Goal: Ask a question

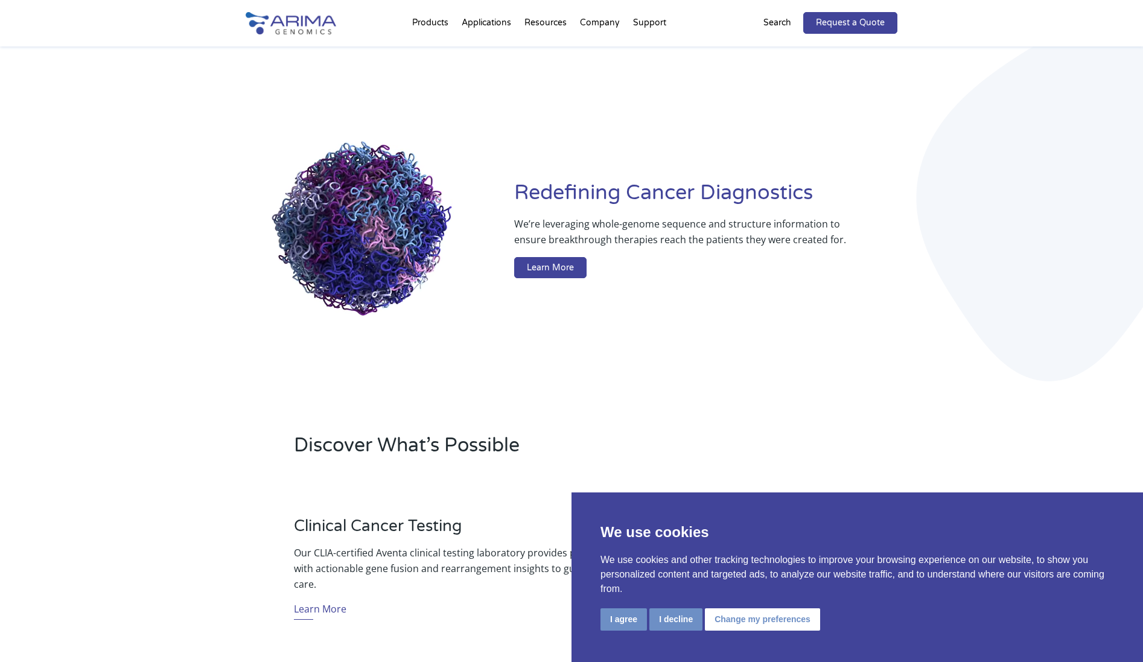
click at [772, 21] on p "Search" at bounding box center [777, 23] width 28 height 16
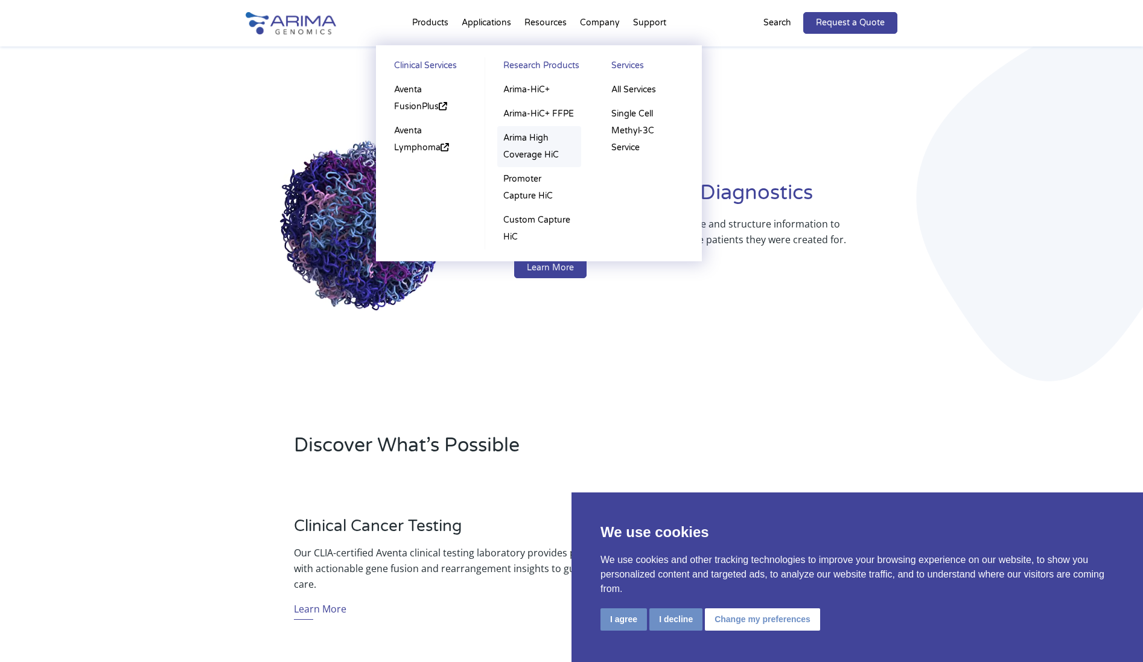
click at [520, 153] on link "Arima High Coverage HiC" at bounding box center [539, 146] width 84 height 41
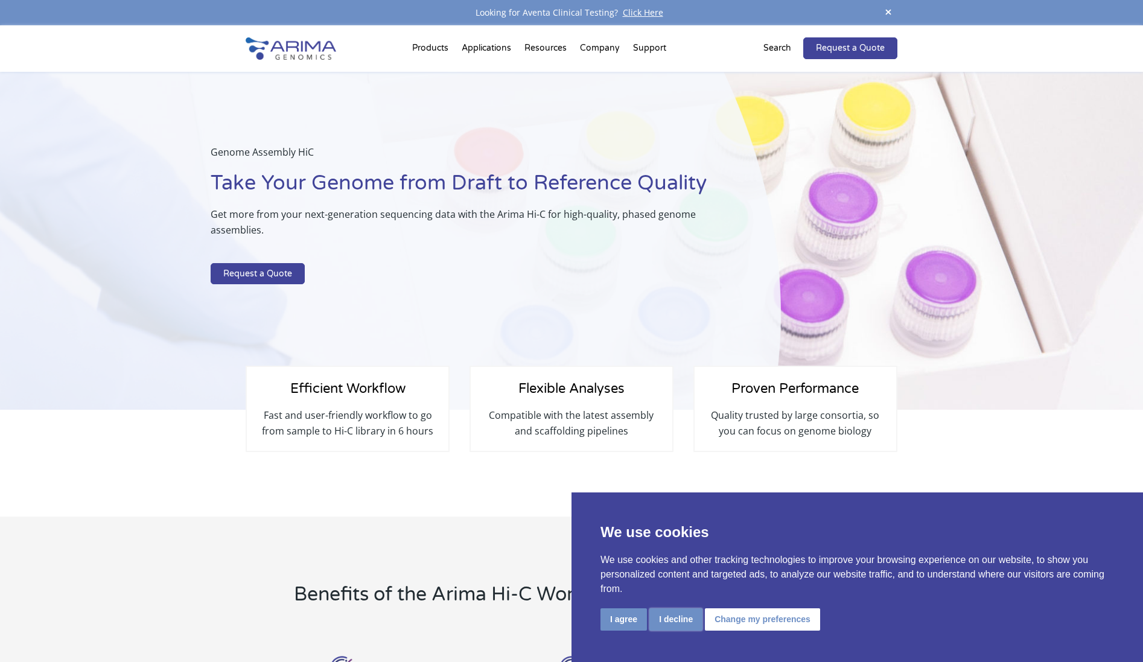
click at [687, 618] on button "I decline" at bounding box center [675, 619] width 53 height 22
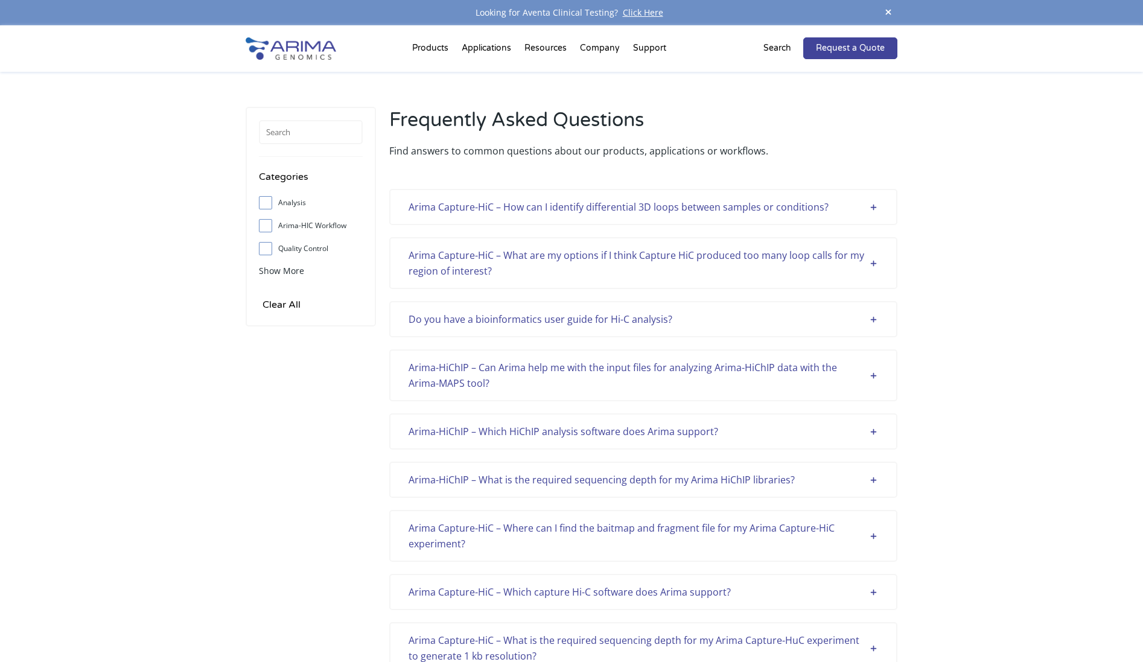
click at [270, 230] on span at bounding box center [268, 225] width 19 height 13
click at [269, 229] on input "Arima-HIC Workflow" at bounding box center [265, 225] width 8 height 8
checkbox input "true"
click at [676, 119] on link "Contact Us" at bounding box center [698, 119] width 121 height 24
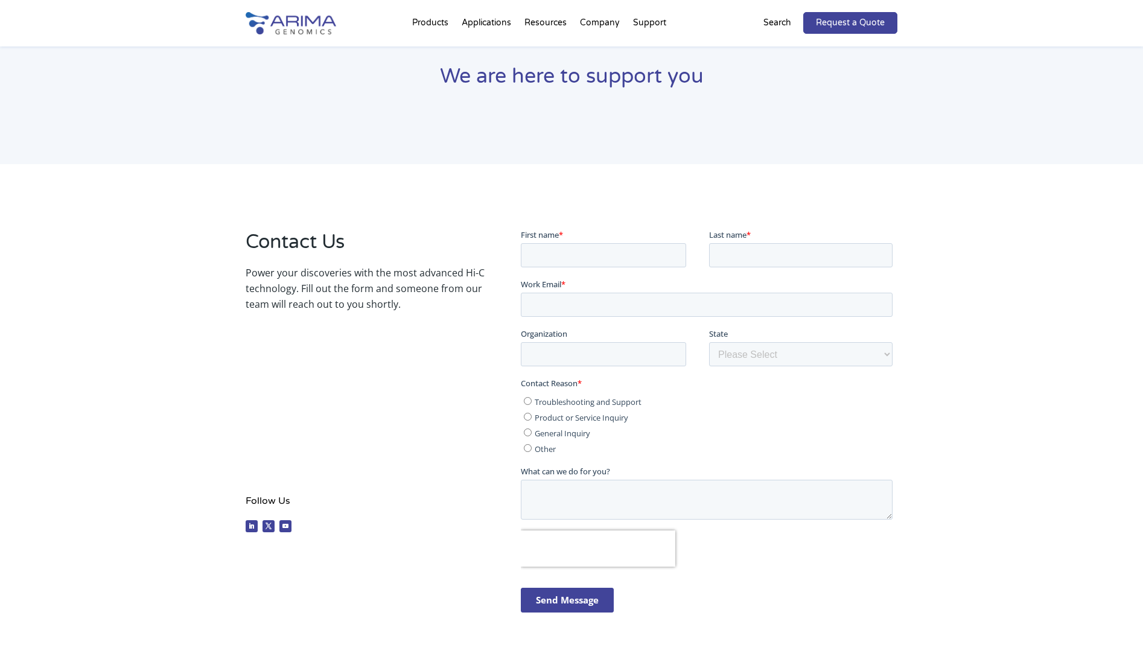
scroll to position [477, 0]
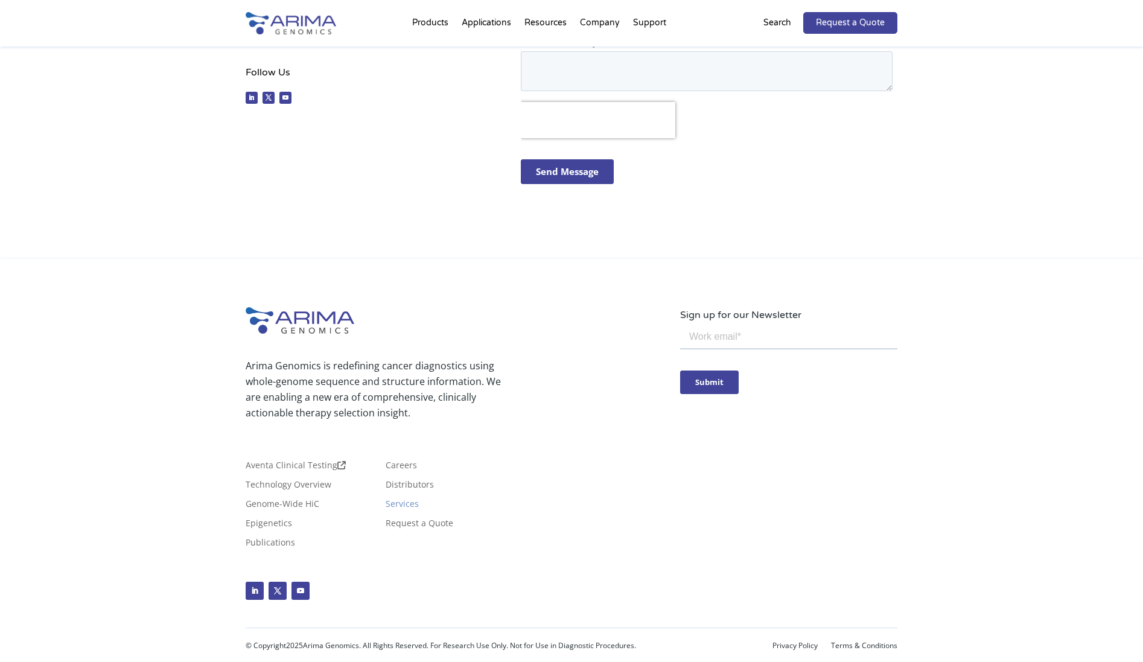
click at [391, 513] on link "Services" at bounding box center [402, 506] width 33 height 13
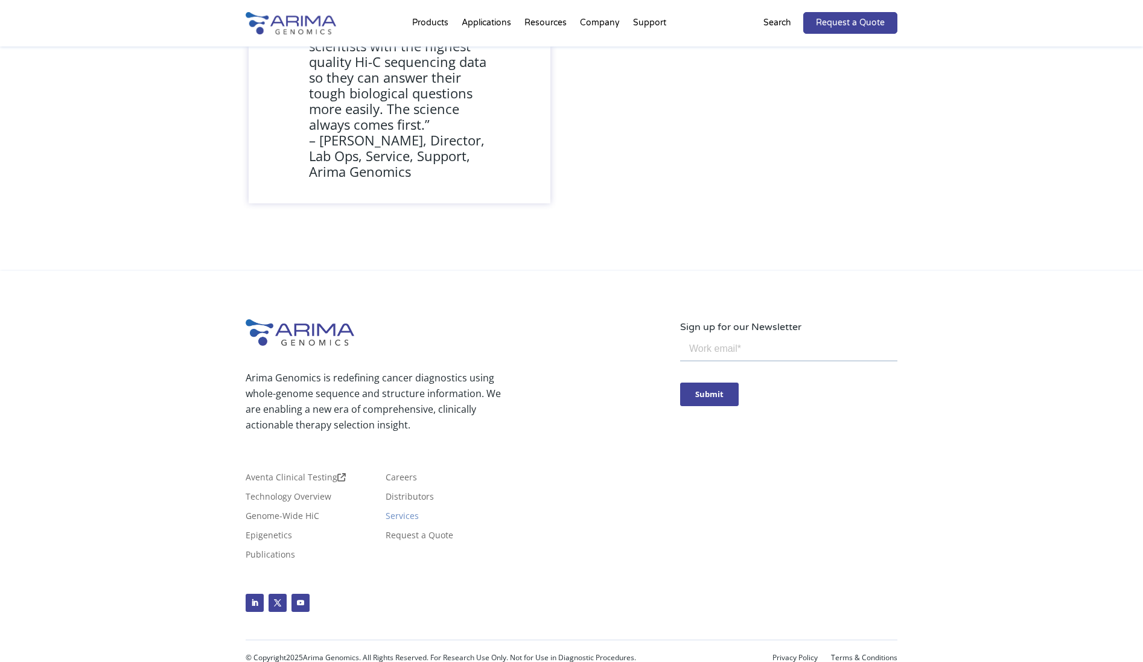
scroll to position [974, 0]
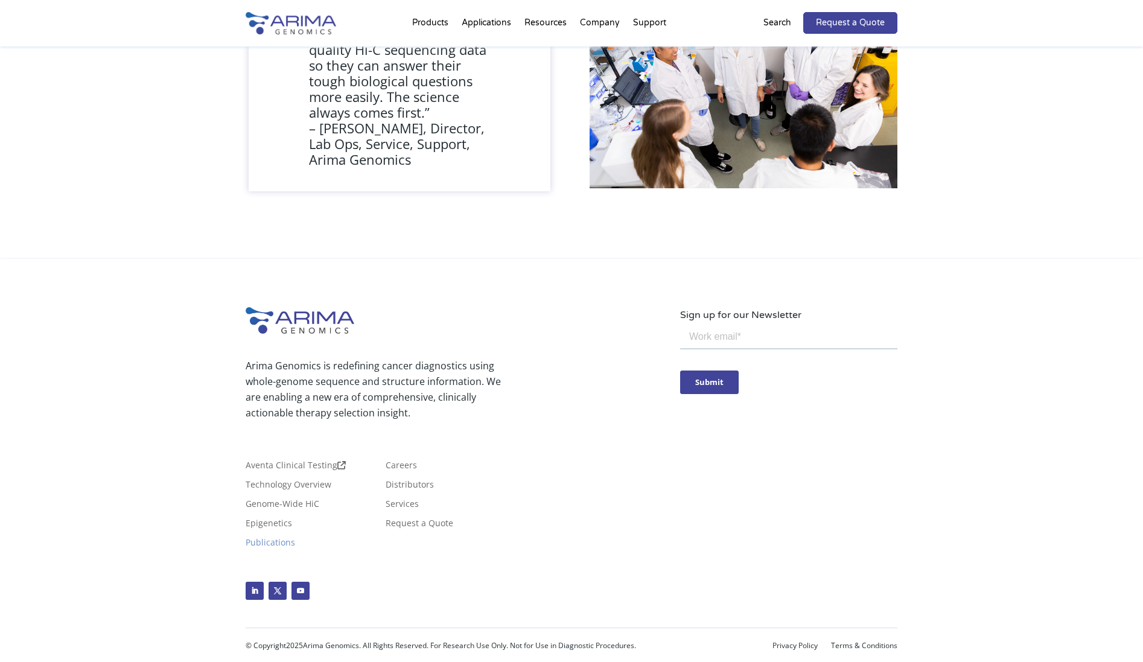
click at [295, 538] on link "Publications" at bounding box center [270, 544] width 49 height 13
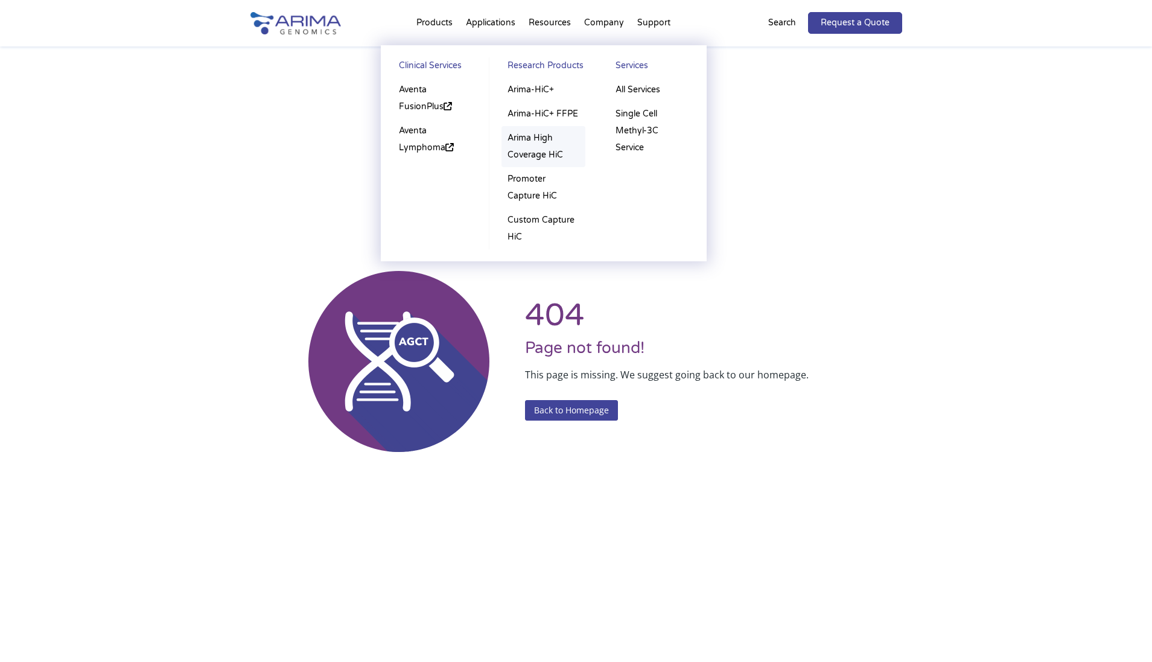
click at [519, 151] on link "Arima High Coverage HiC" at bounding box center [543, 146] width 84 height 41
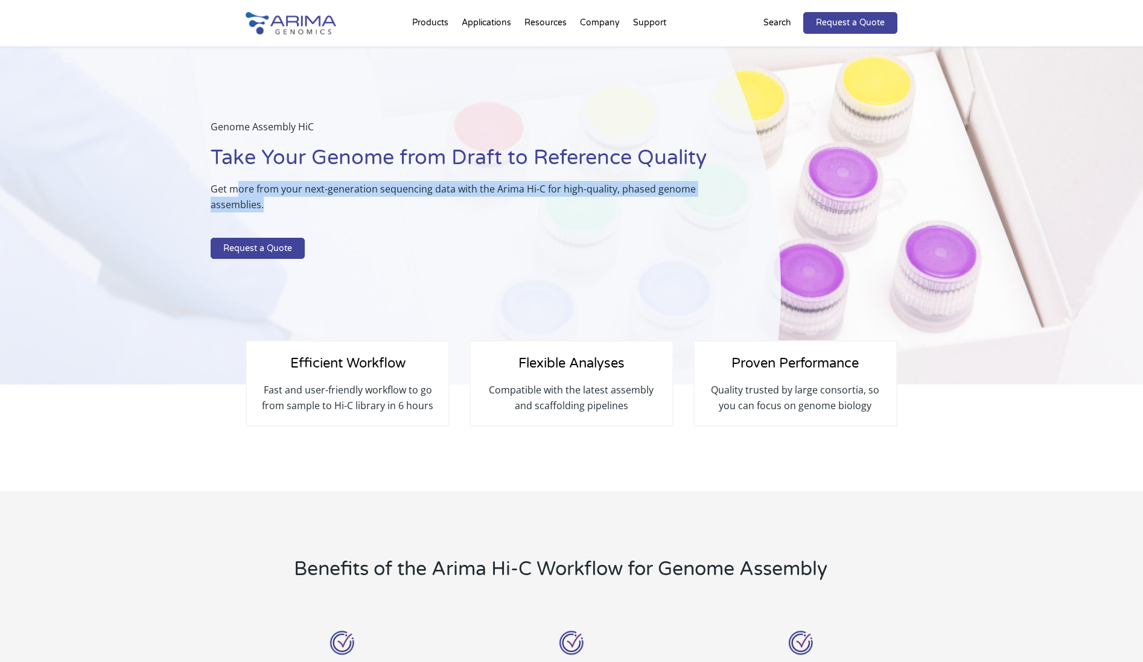
drag, startPoint x: 233, startPoint y: 183, endPoint x: 309, endPoint y: 198, distance: 77.4
click at [309, 198] on p "Get more from your next-generation sequencing data with the Arima Hi-C for high…" at bounding box center [466, 201] width 510 height 41
click at [313, 194] on p "Get more from your next-generation sequencing data with the Arima Hi-C for high…" at bounding box center [466, 201] width 510 height 41
drag, startPoint x: 208, startPoint y: 183, endPoint x: 282, endPoint y: 208, distance: 78.0
click at [282, 208] on div "Genome Assembly HiC Take Your Genome from Draft to Reference Quality Get more f…" at bounding box center [390, 215] width 781 height 338
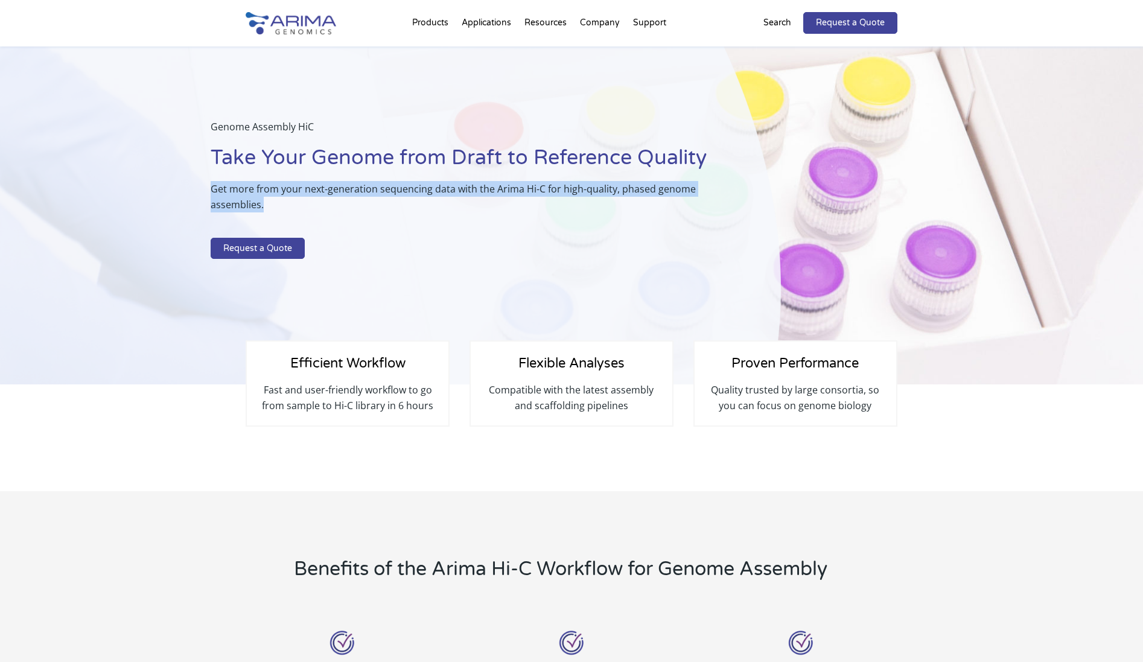
click at [282, 208] on p "Get more from your next-generation sequencing data with the Arima Hi-C for high…" at bounding box center [466, 201] width 510 height 41
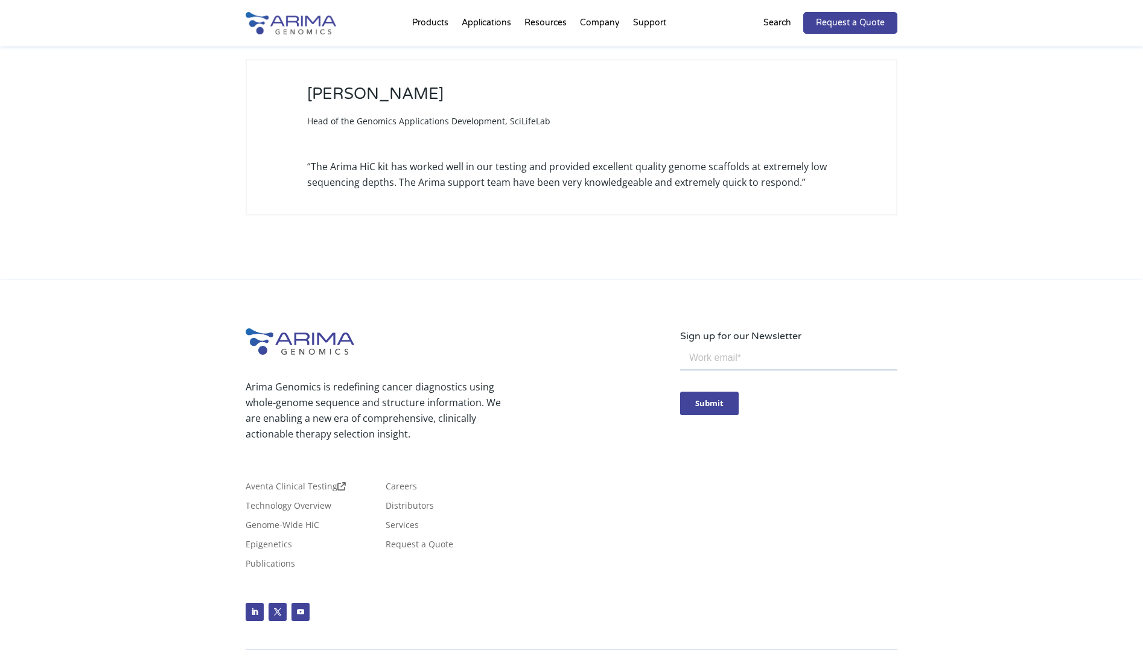
scroll to position [3621, 0]
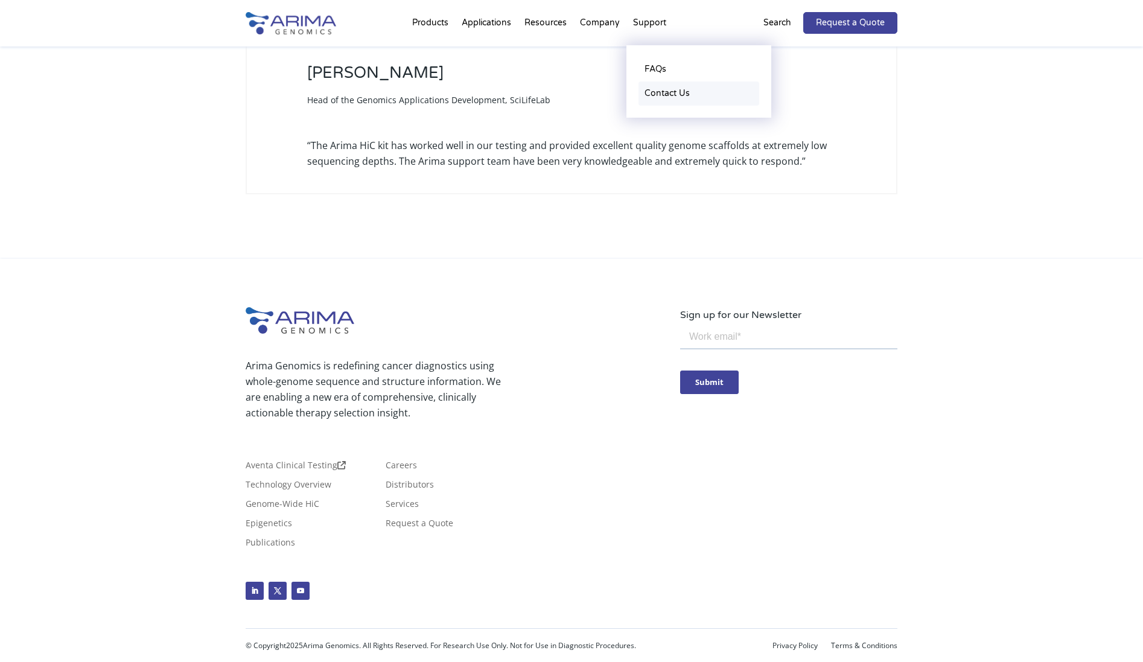
click at [657, 97] on link "Contact Us" at bounding box center [698, 93] width 121 height 24
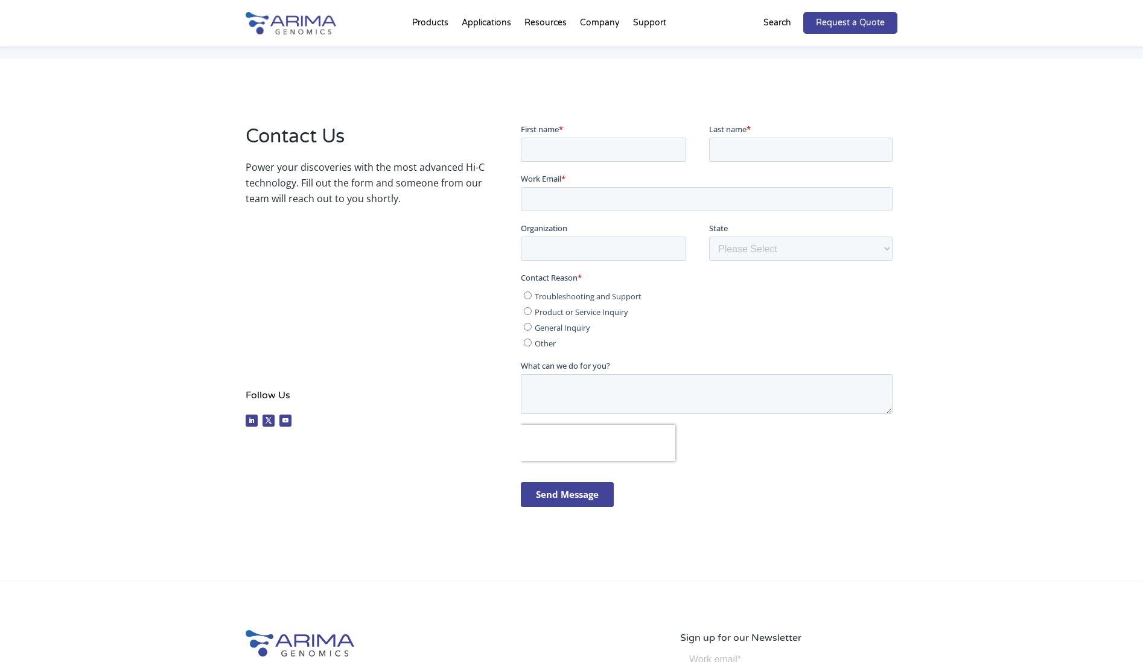
scroll to position [154, 0]
click at [562, 310] on span "Product or Service Inquiry" at bounding box center [581, 310] width 94 height 11
click at [531, 310] on input "Product or Service Inquiry" at bounding box center [527, 310] width 8 height 8
radio input "true"
click at [571, 391] on textarea "What can we do for you?" at bounding box center [706, 393] width 372 height 40
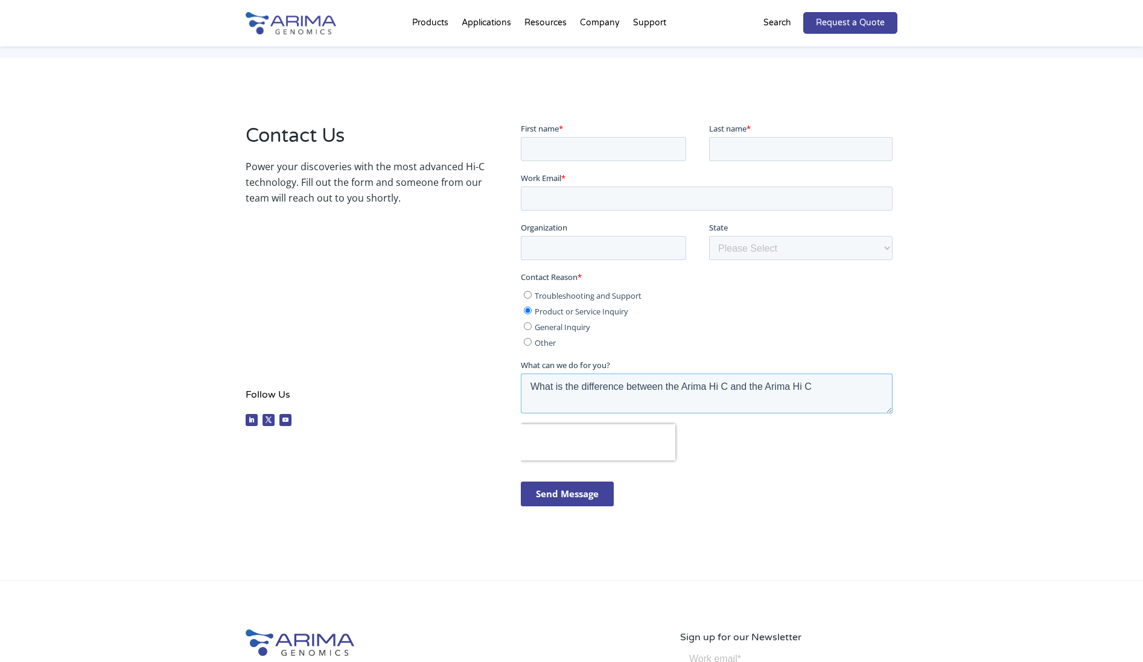
click at [793, 385] on textarea "What is the difference between the Arima Hi C and the Arima Hi C" at bounding box center [706, 393] width 372 height 40
click at [879, 390] on textarea "What is the difference between the Arima Hi C and the Arima High Coverage Hi C" at bounding box center [706, 393] width 372 height 40
type textarea "What is the difference between the Arima Hi C and the Arima High Coverage Hi C …"
click at [578, 151] on input "First name *" at bounding box center [602, 148] width 165 height 24
type input "[PERSON_NAME]"
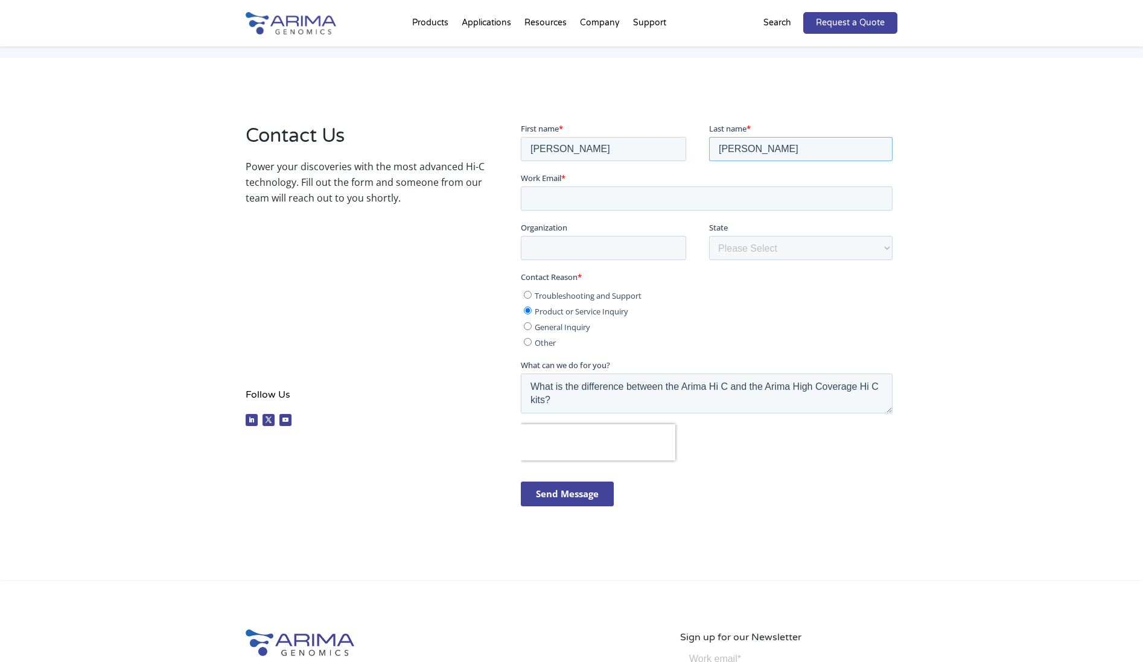
type input "[PERSON_NAME]"
type input "[EMAIL_ADDRESS][DOMAIN_NAME]"
type input "[GEOGRAPHIC_DATA]"
click at [529, 384] on textarea "What is the difference between the Arima Hi C and the Arima High Coverage Hi C …" at bounding box center [706, 393] width 372 height 40
type textarea "Hello, What is the difference between the Arima Hi C and the Arima High Coverag…"
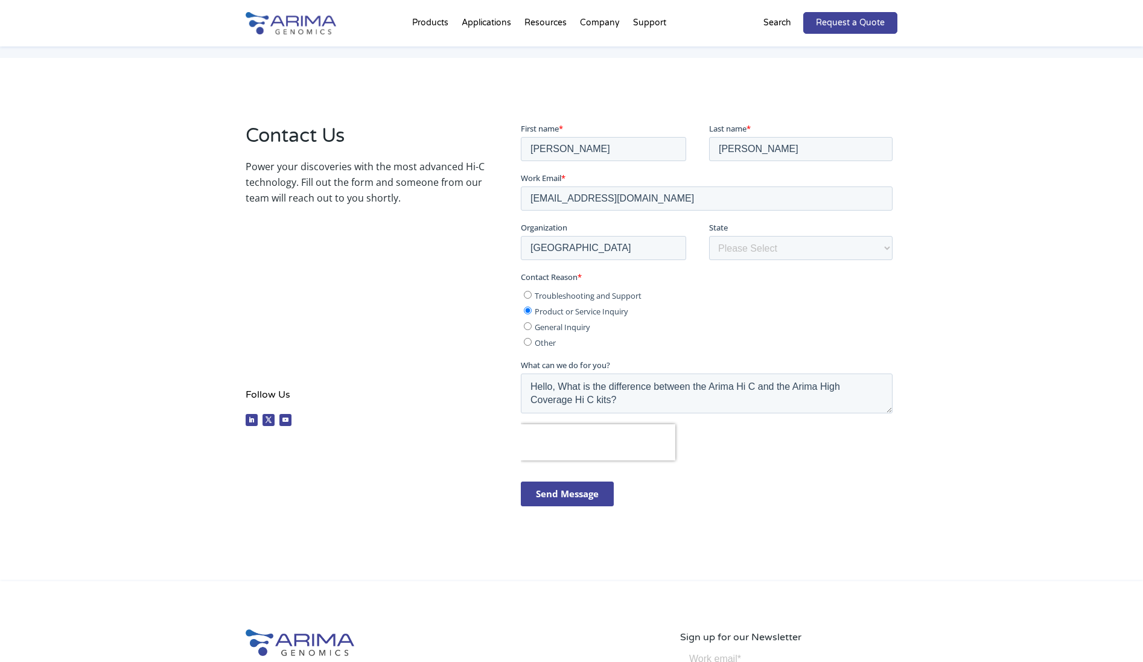
click at [530, 495] on input "Send Message" at bounding box center [566, 493] width 93 height 25
